Goal: Task Accomplishment & Management: Manage account settings

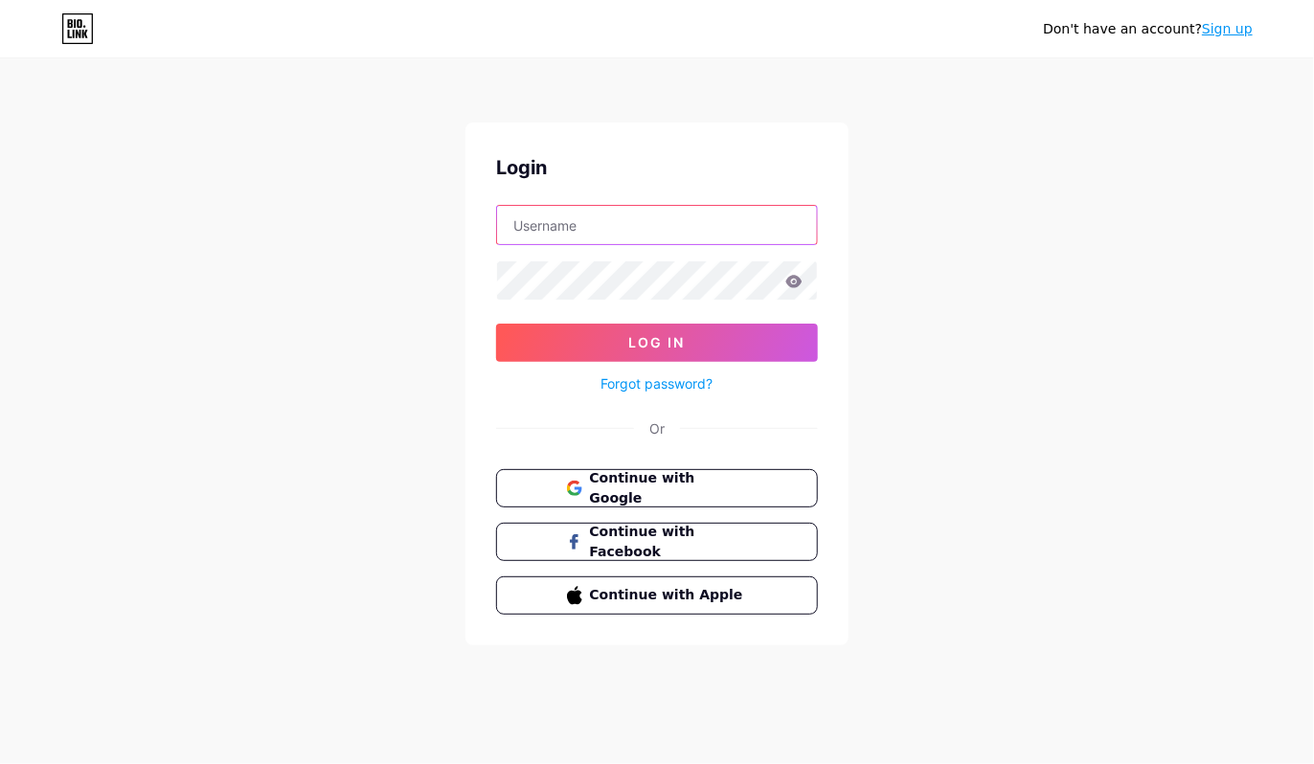
type input "ubksmkkdihati"
click at [907, 467] on div "Don't have an account? Sign up Login ubksmkkdihati Log In Forgot password? Or C…" at bounding box center [657, 353] width 1314 height 707
click at [1151, 699] on div "Don't have an account? Sign up Login ubksmkkdihati Log In Forgot password? Or C…" at bounding box center [657, 353] width 1314 height 707
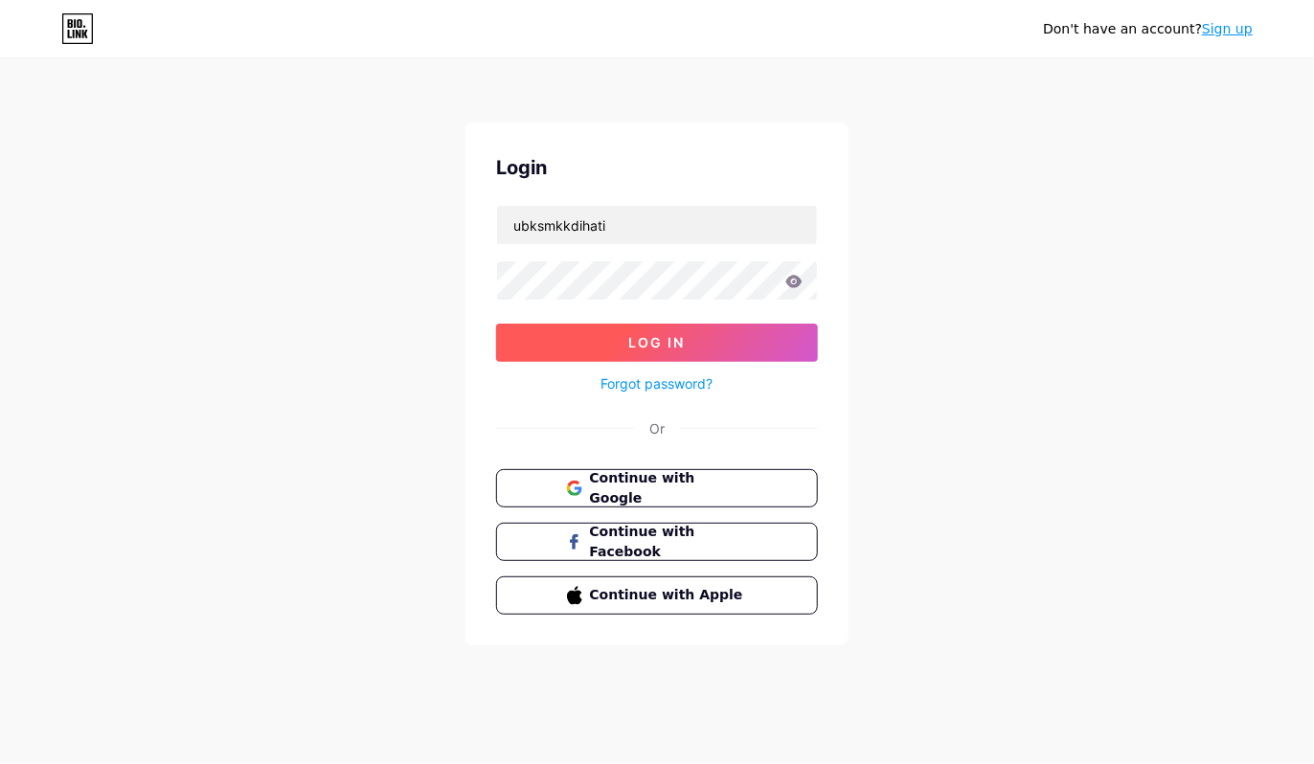
click at [624, 347] on button "Log In" at bounding box center [657, 343] width 322 height 38
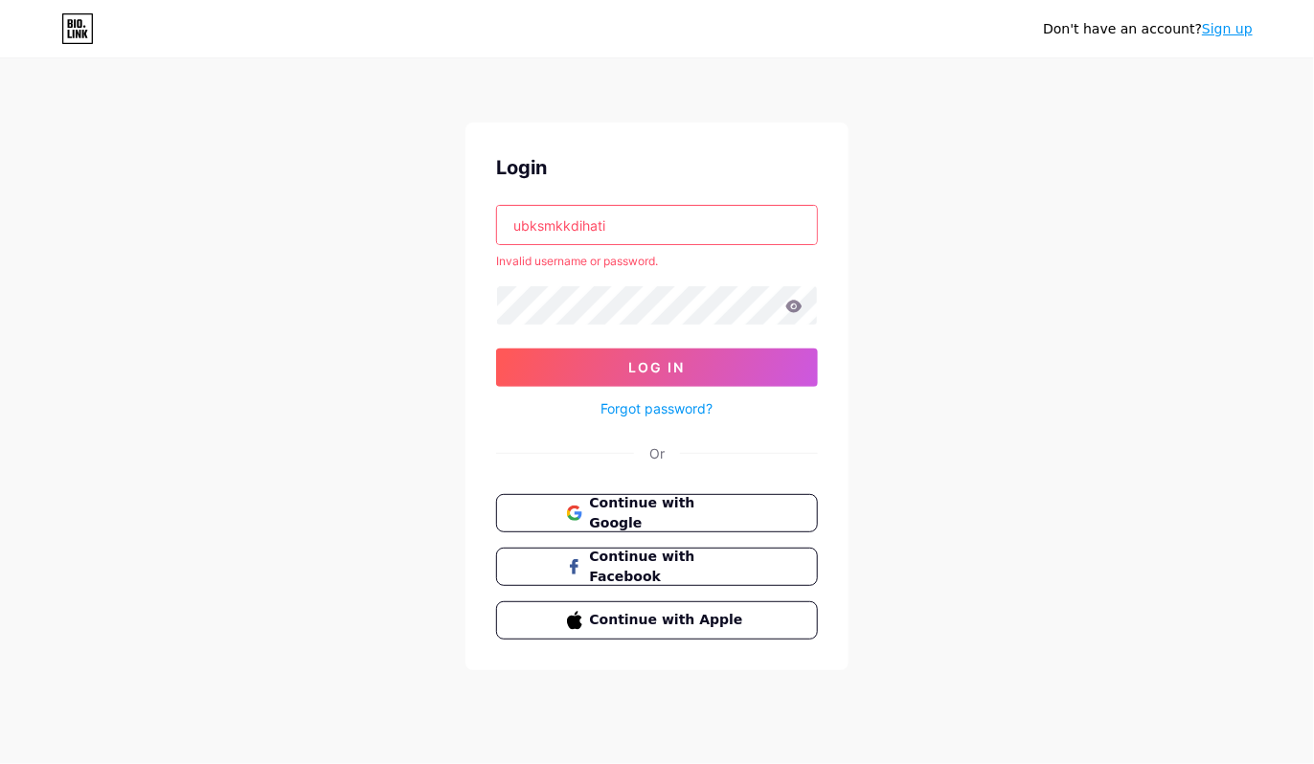
click at [792, 303] on icon at bounding box center [794, 306] width 16 height 12
click at [676, 511] on span "Continue with Google" at bounding box center [668, 513] width 160 height 41
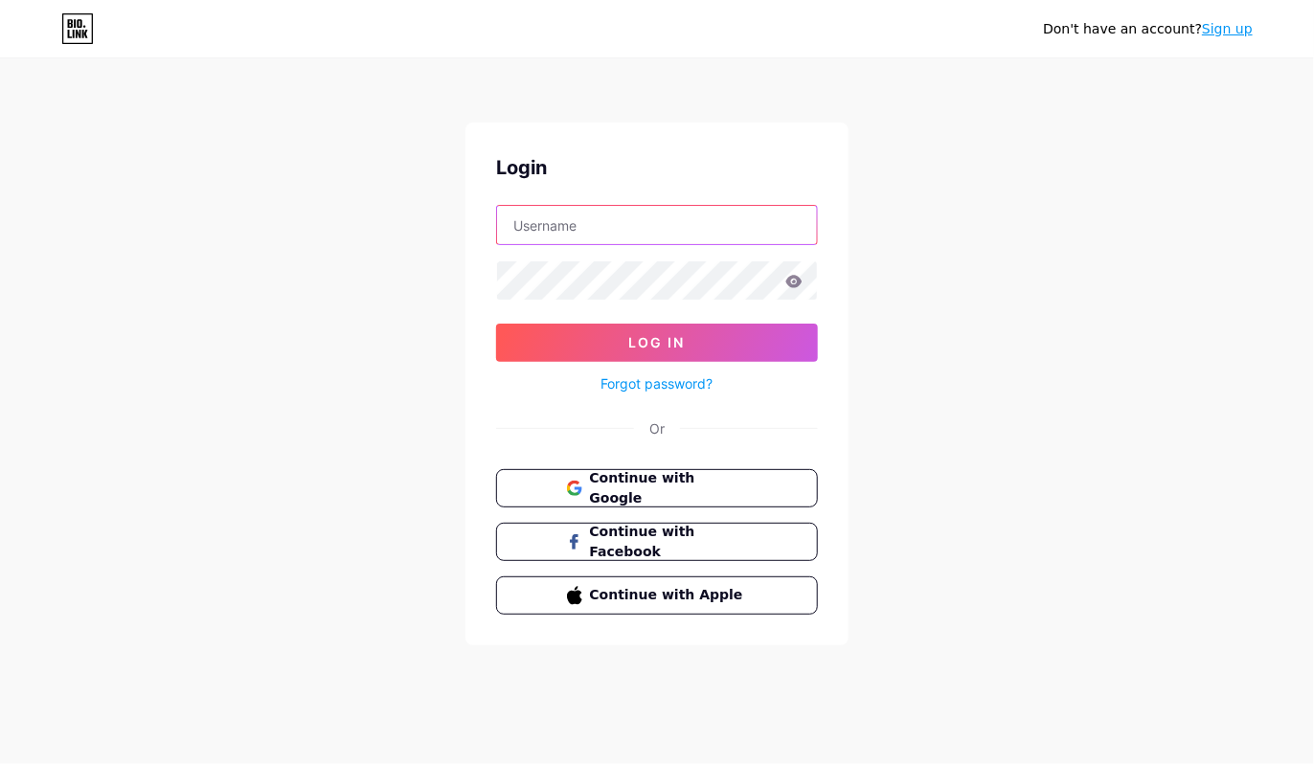
type input "ubksmkkdihati"
click at [791, 284] on icon at bounding box center [794, 281] width 16 height 12
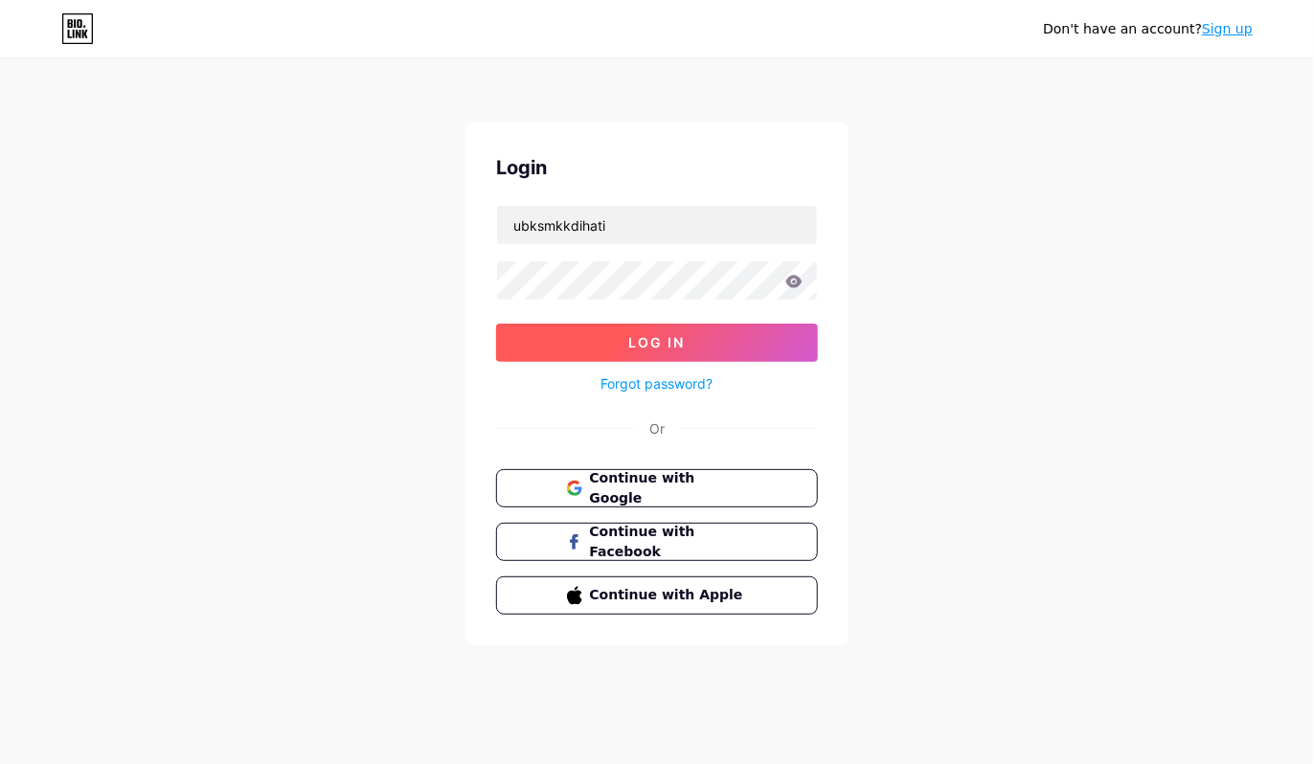
click at [683, 350] on button "Log In" at bounding box center [657, 343] width 322 height 38
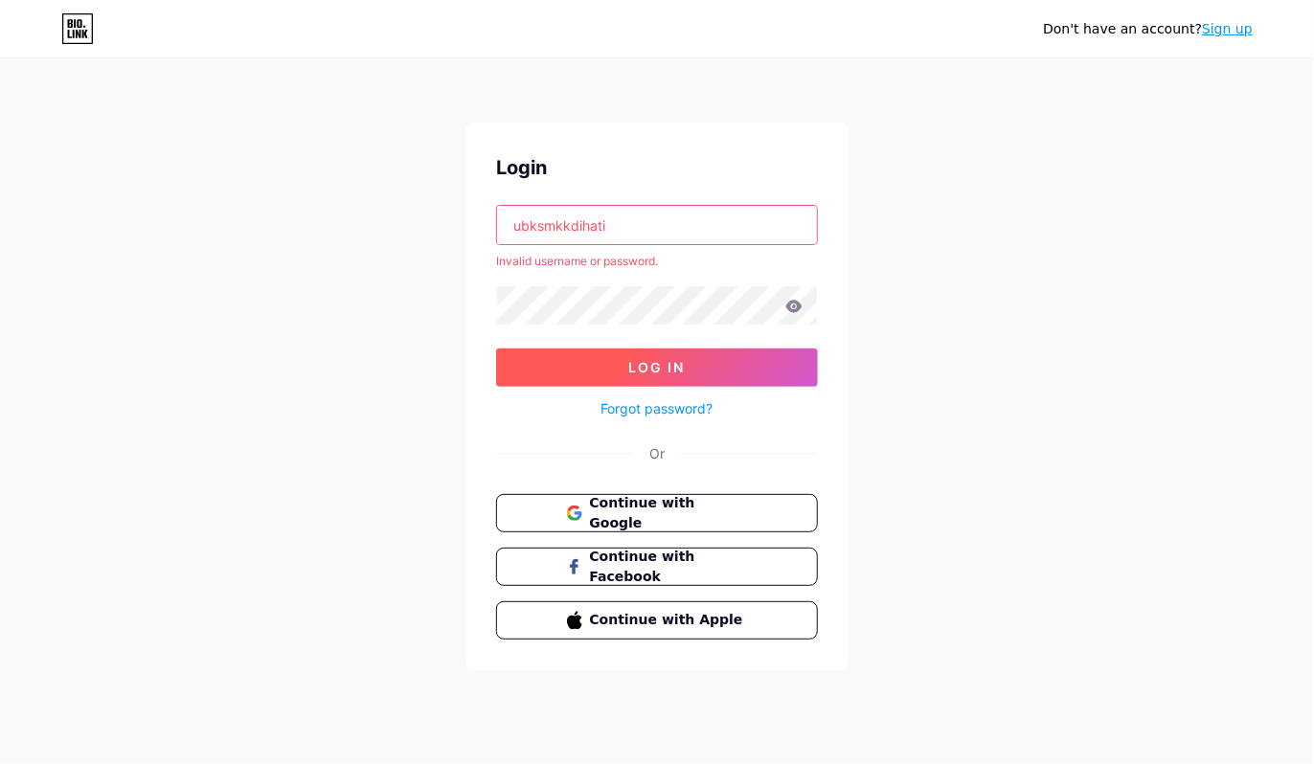
click at [687, 368] on button "Log In" at bounding box center [657, 368] width 322 height 38
click at [687, 367] on button "Log In" at bounding box center [657, 368] width 322 height 38
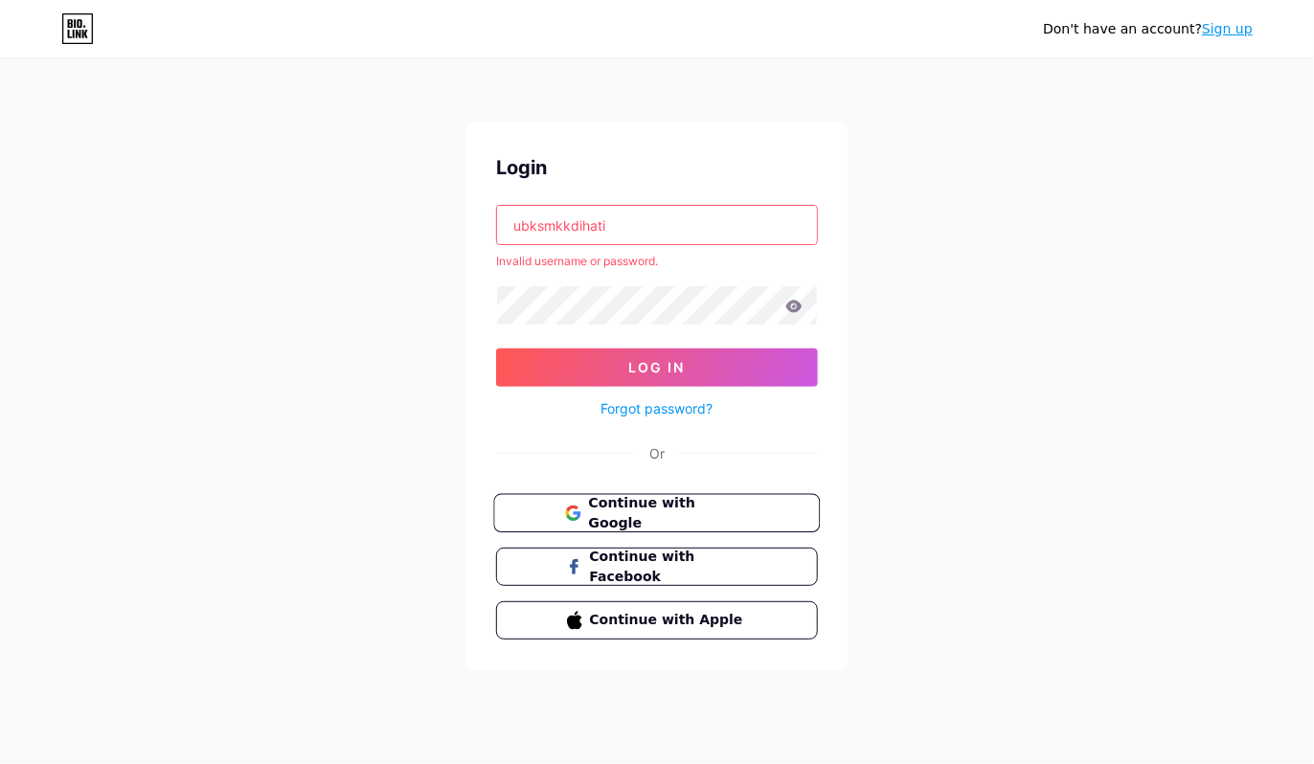
click at [734, 507] on span "Continue with Google" at bounding box center [668, 513] width 160 height 41
